Goal: Information Seeking & Learning: Learn about a topic

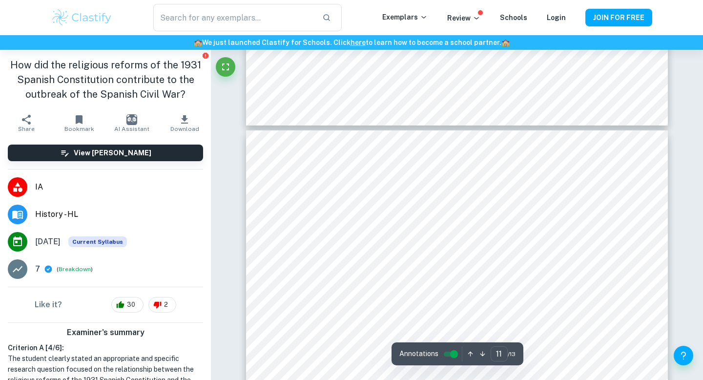
scroll to position [6139, 0]
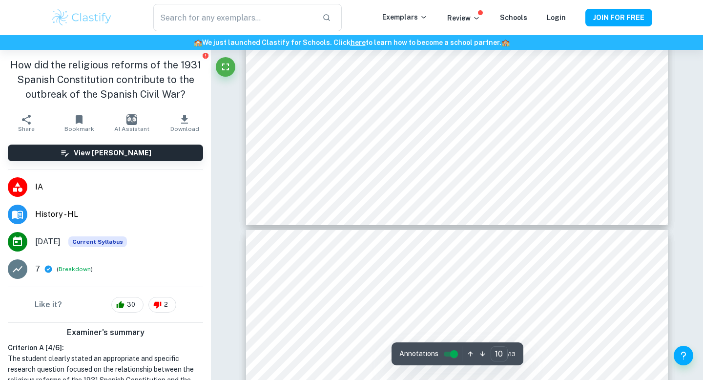
type input "11"
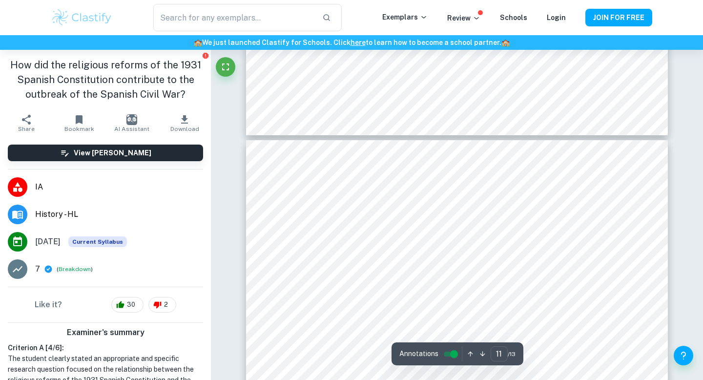
scroll to position [6130, 0]
